Goal: Understand process/instructions: Learn how to perform a task or action

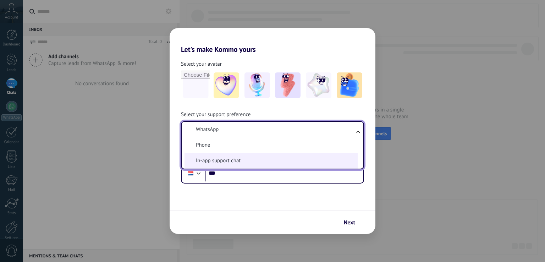
click at [263, 160] on li "In-app support chat" at bounding box center [270, 161] width 173 height 16
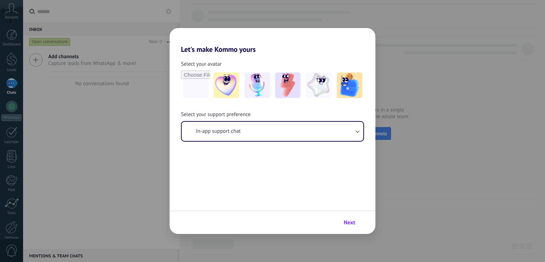
click at [345, 223] on span "Next" at bounding box center [349, 222] width 11 height 5
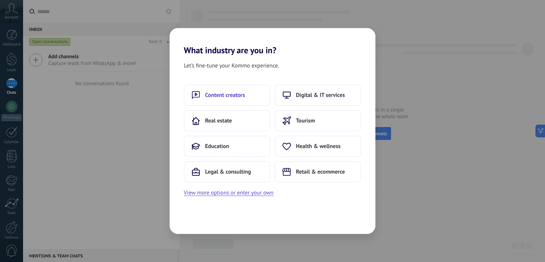
click at [239, 95] on span "Content creators" at bounding box center [225, 94] width 40 height 7
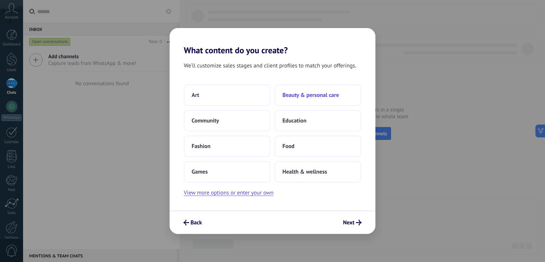
click at [300, 99] on button "Beauty & personal care" at bounding box center [317, 94] width 87 height 21
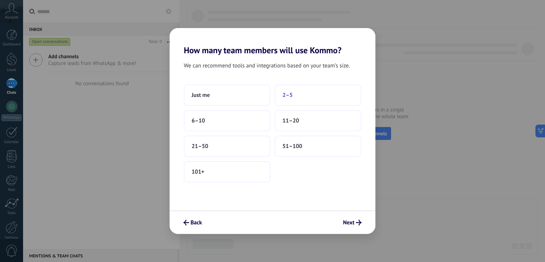
click at [297, 99] on button "2–5" at bounding box center [317, 94] width 87 height 21
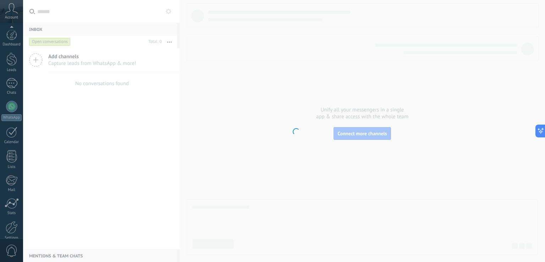
scroll to position [33, 0]
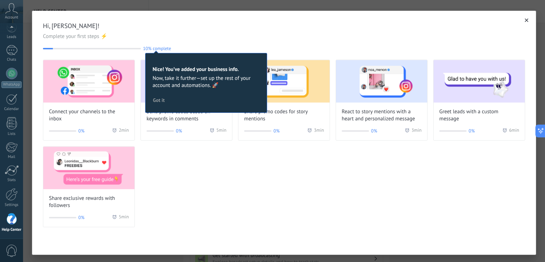
click at [165, 99] on button "Got it" at bounding box center [159, 100] width 18 height 11
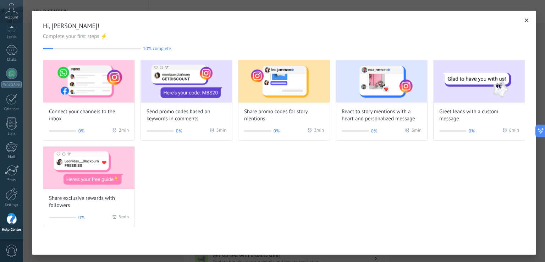
click at [525, 19] on icon "button" at bounding box center [526, 20] width 4 height 4
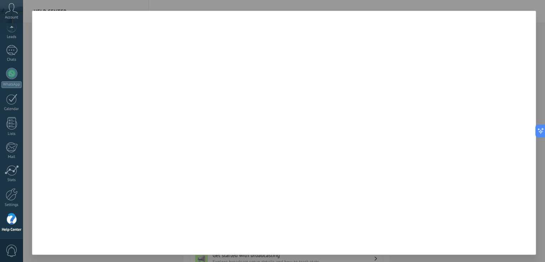
click at [529, 5] on div at bounding box center [284, 131] width 522 height 262
